Goal: Information Seeking & Learning: Learn about a topic

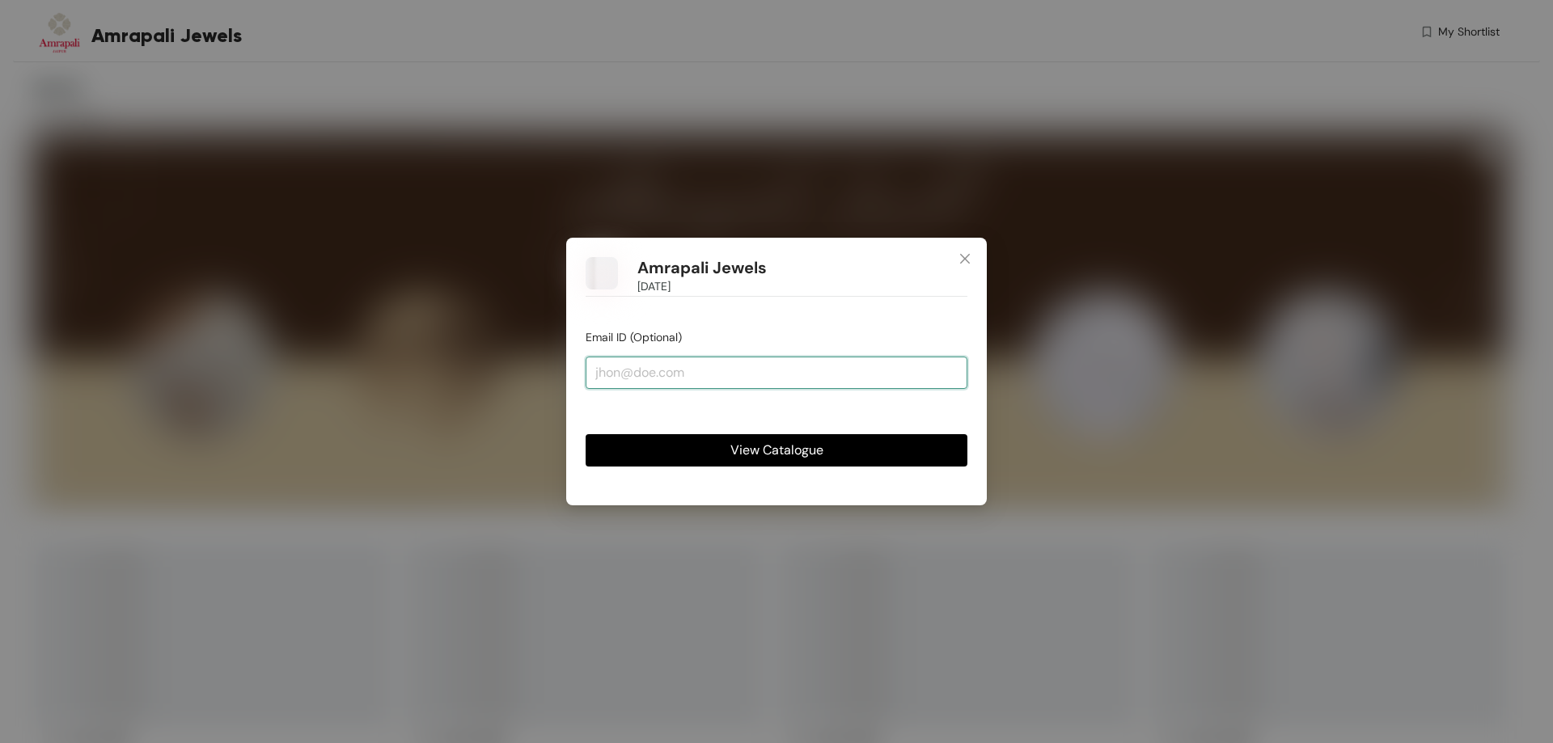
click at [710, 379] on input "email" at bounding box center [776, 373] width 382 height 32
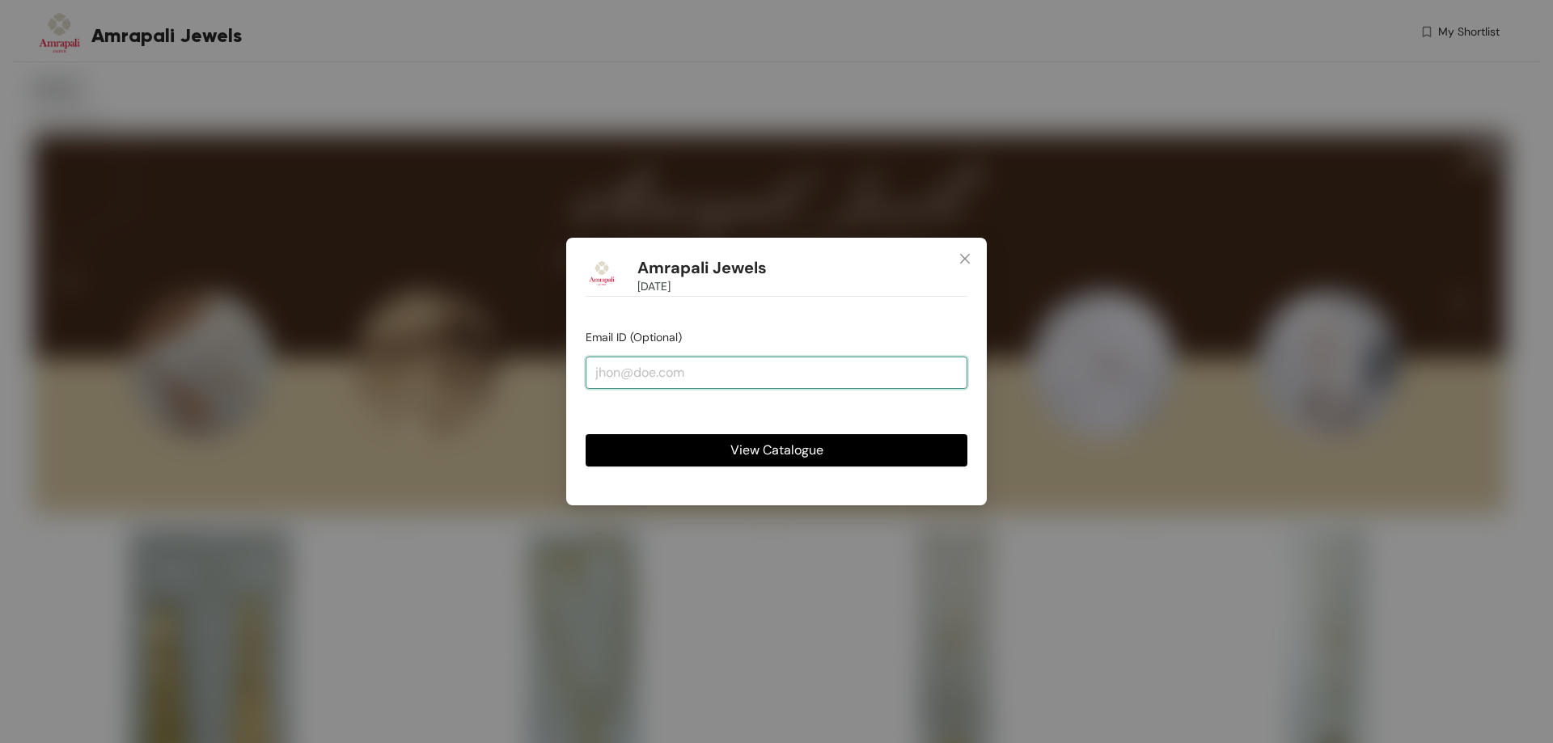
paste input "[EMAIL_ADDRESS][DOMAIN_NAME]"
type input "[EMAIL_ADDRESS][DOMAIN_NAME]"
click at [754, 446] on span "View Catalogue" at bounding box center [776, 450] width 93 height 20
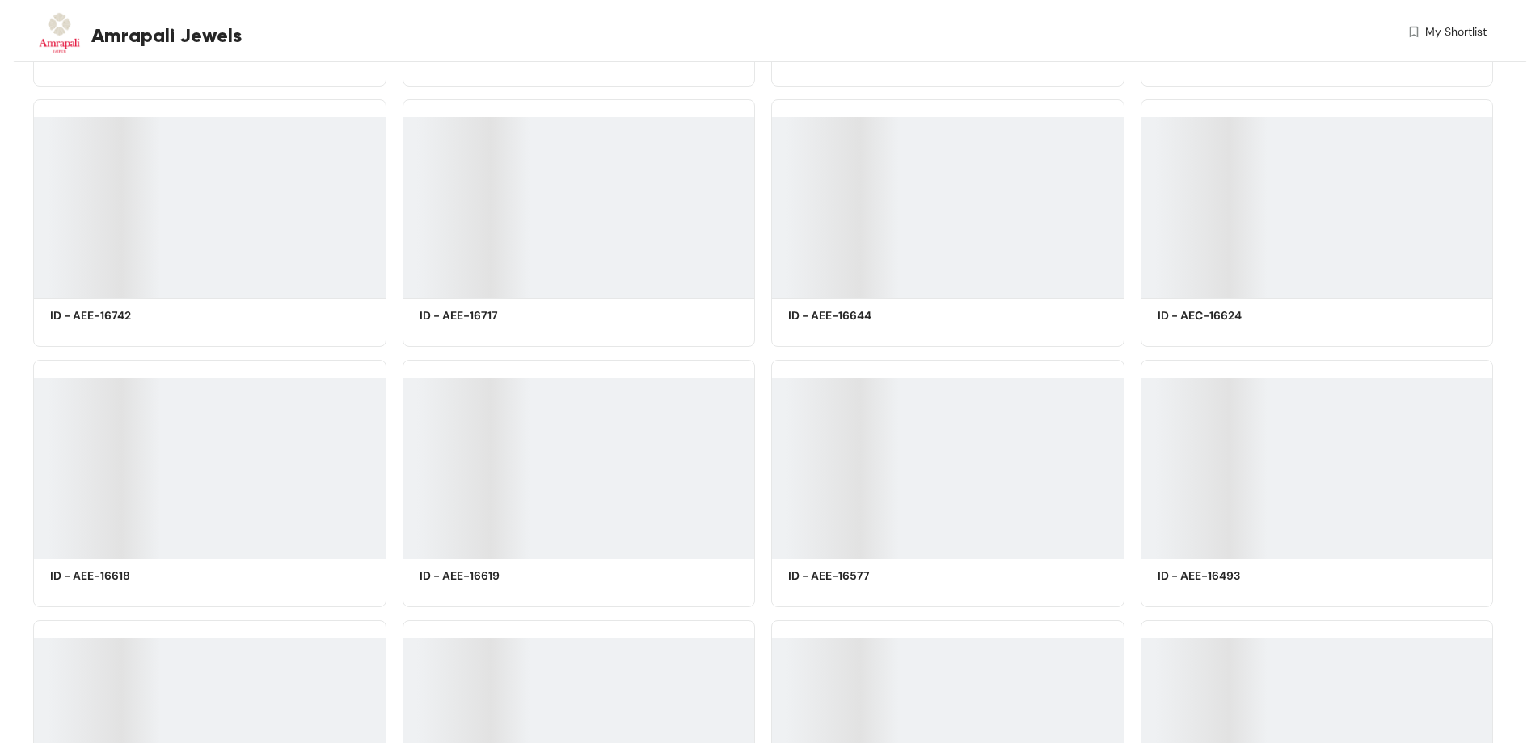
scroll to position [7927, 0]
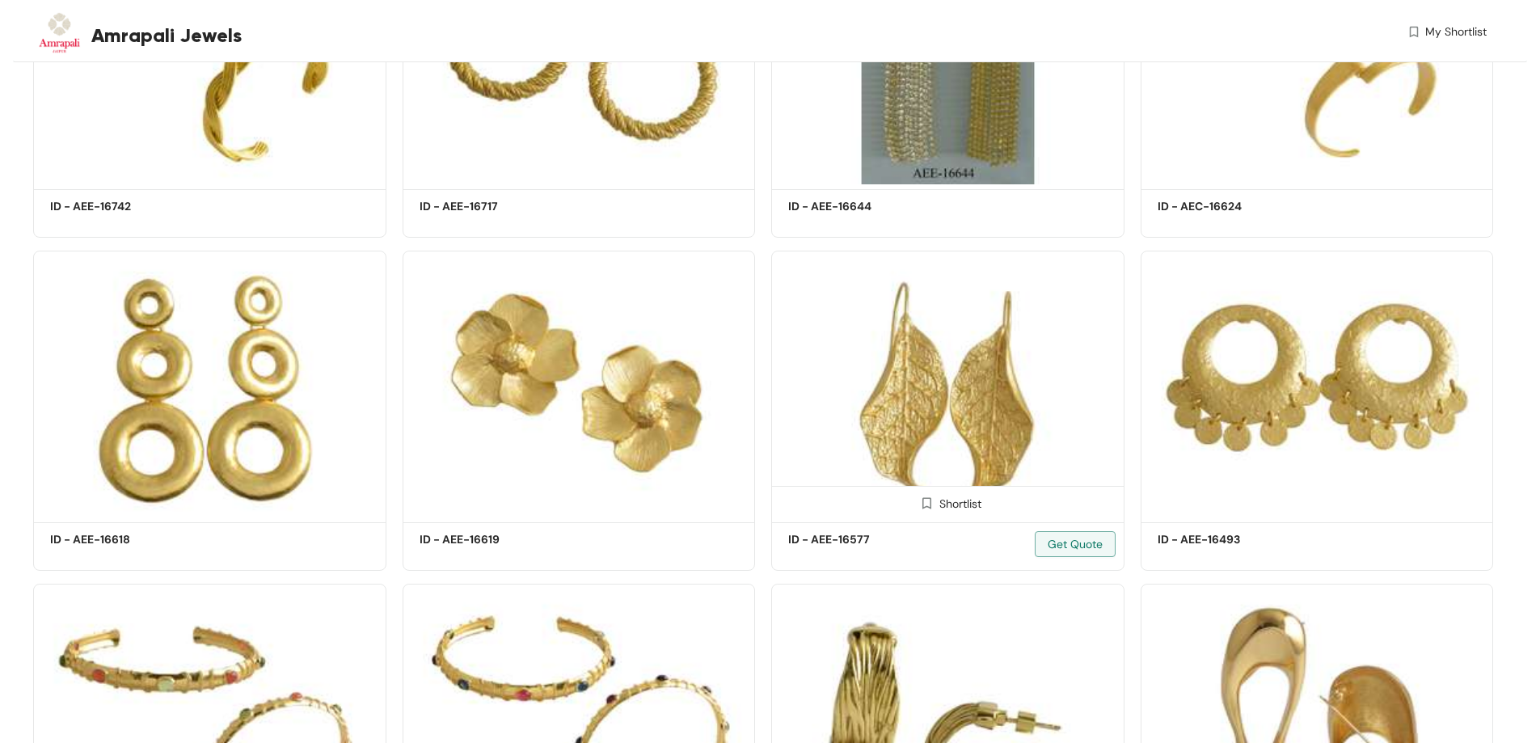
click at [1006, 354] on img at bounding box center [947, 384] width 353 height 267
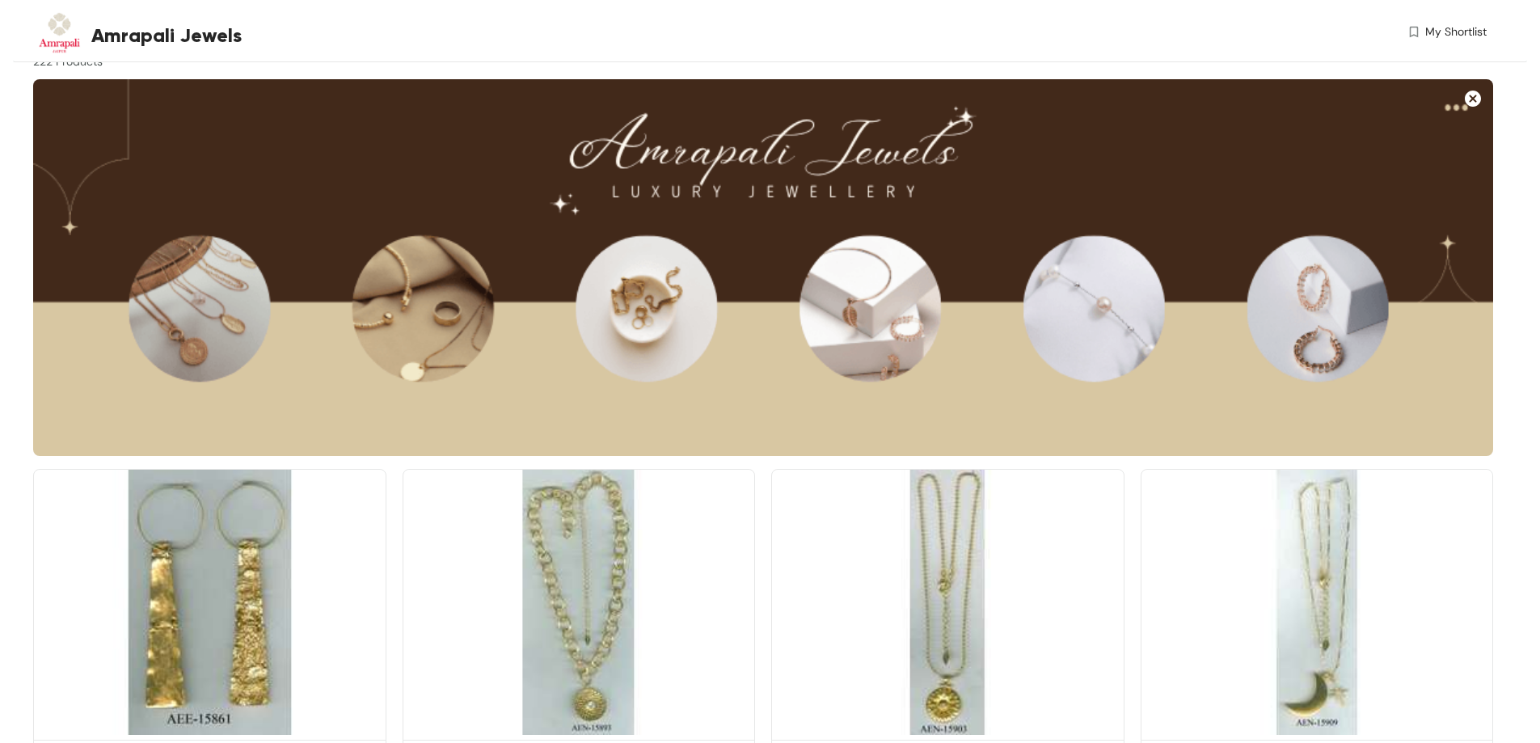
scroll to position [81, 0]
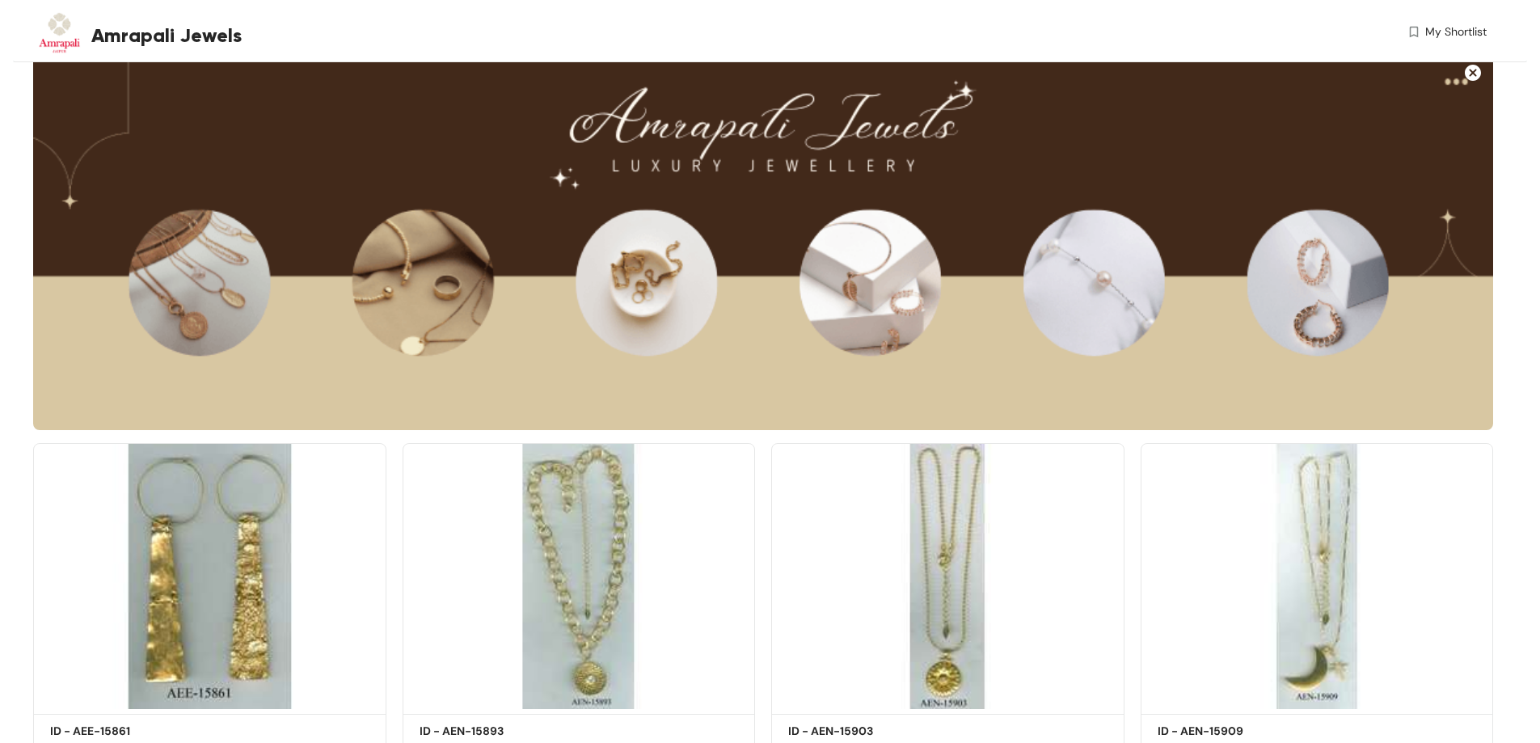
click at [1446, 33] on span "My Shortlist" at bounding box center [1456, 31] width 61 height 17
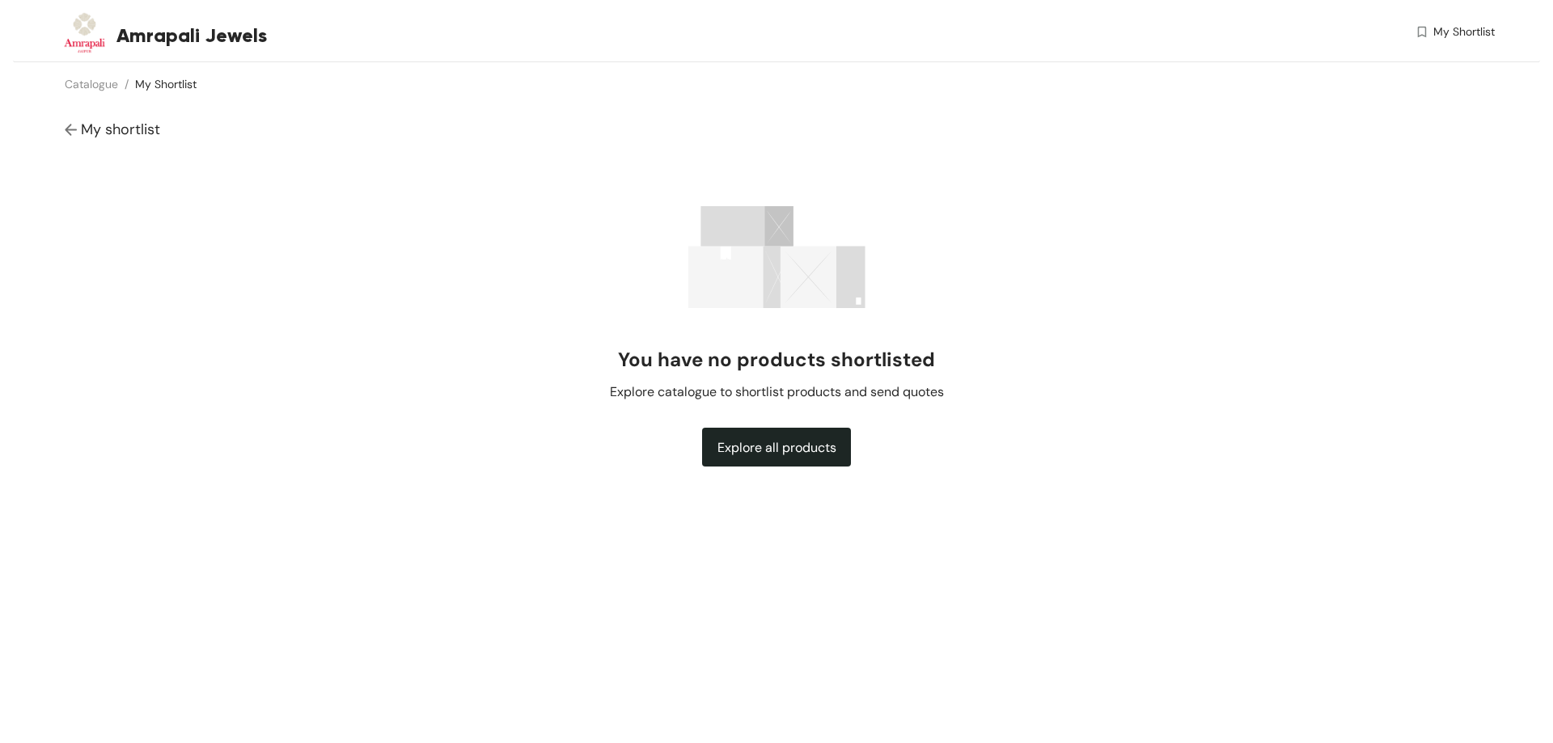
click at [73, 133] on img at bounding box center [73, 130] width 16 height 17
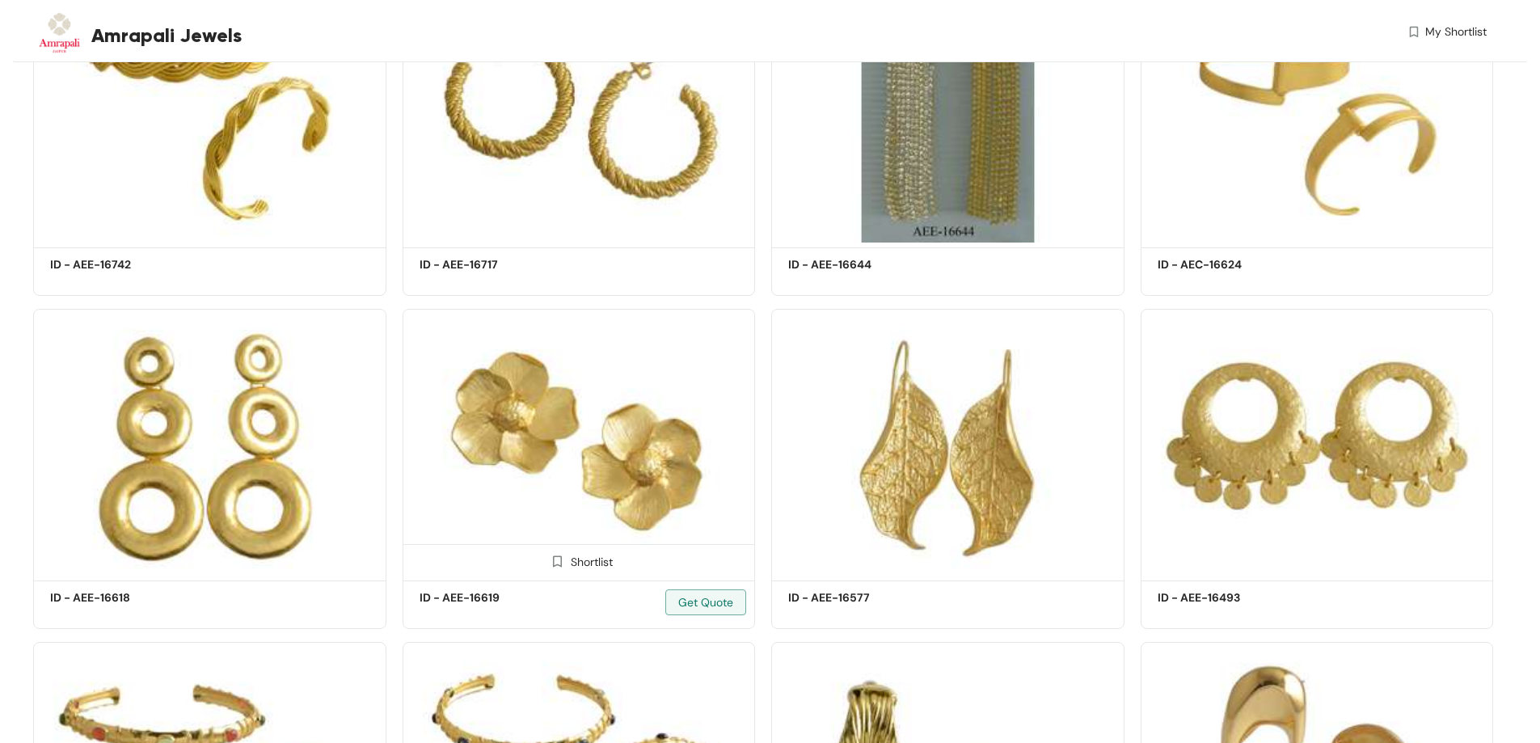
scroll to position [7927, 0]
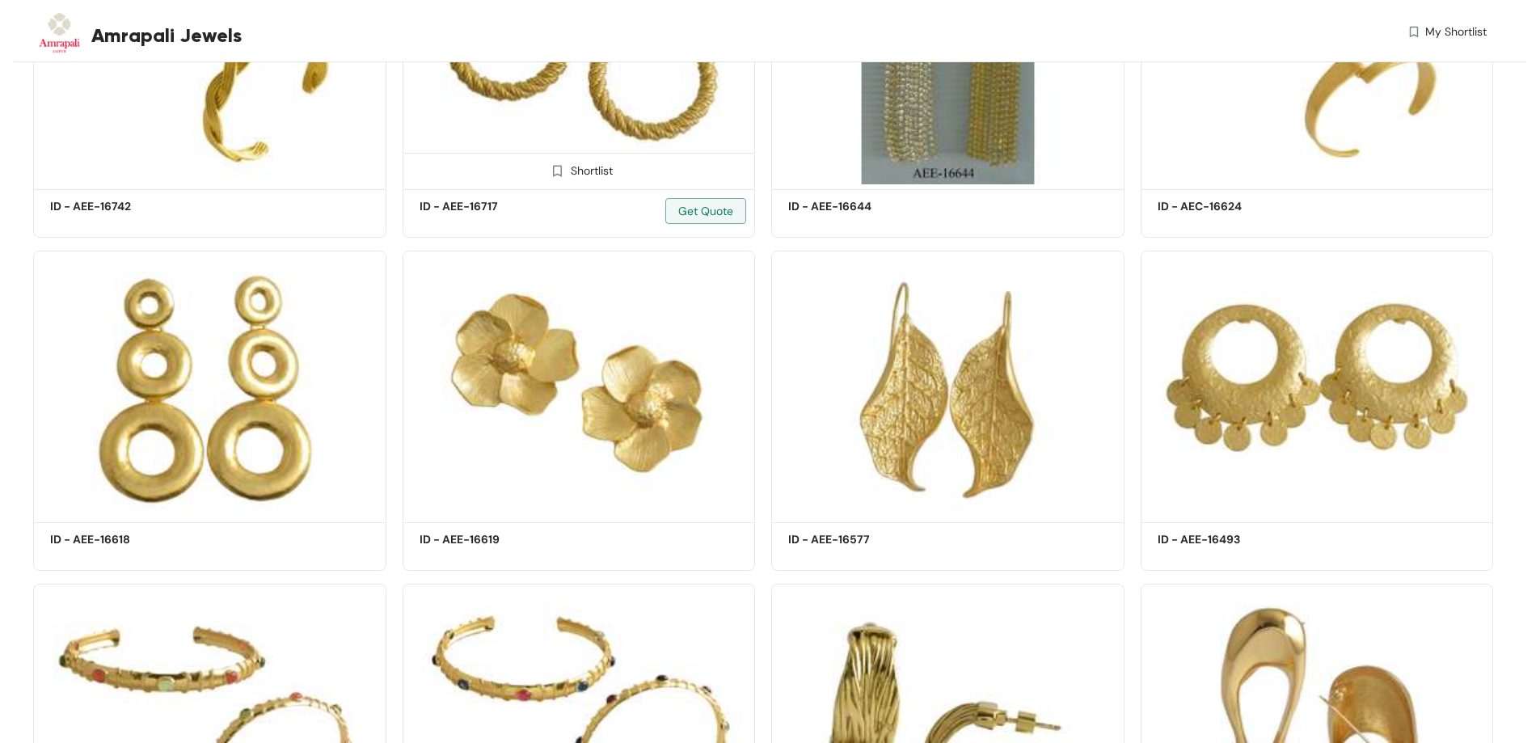
click at [536, 166] on div "Shortlist" at bounding box center [579, 169] width 352 height 32
click at [454, 201] on h5 "ID - AEE-16717" at bounding box center [488, 206] width 137 height 17
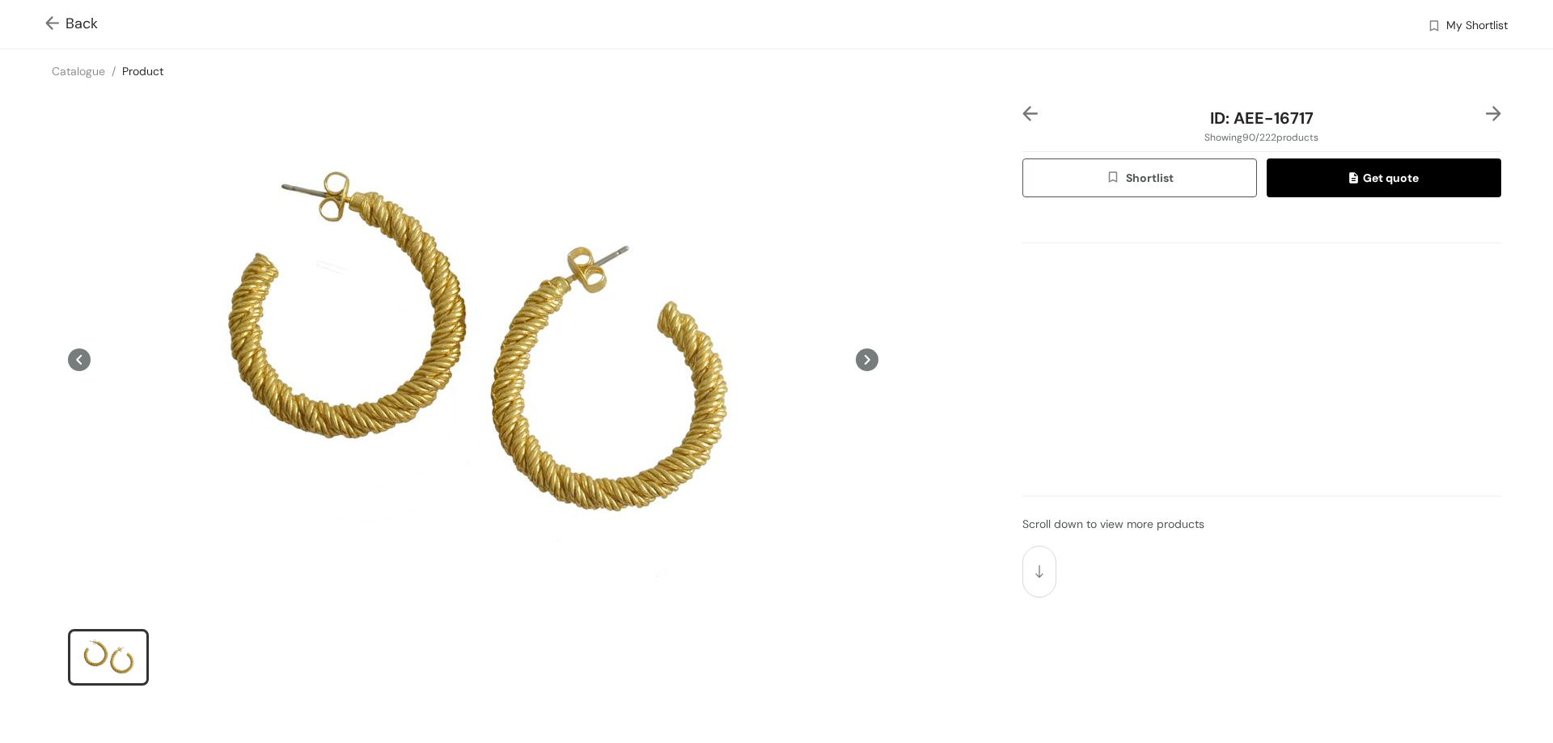
click at [49, 15] on span at bounding box center [55, 23] width 20 height 19
